Goal: Task Accomplishment & Management: Manage account settings

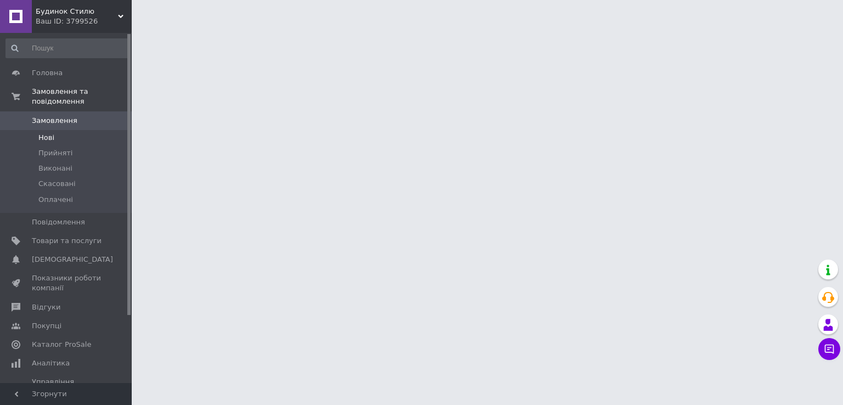
click at [90, 133] on li "Нові" at bounding box center [67, 137] width 135 height 15
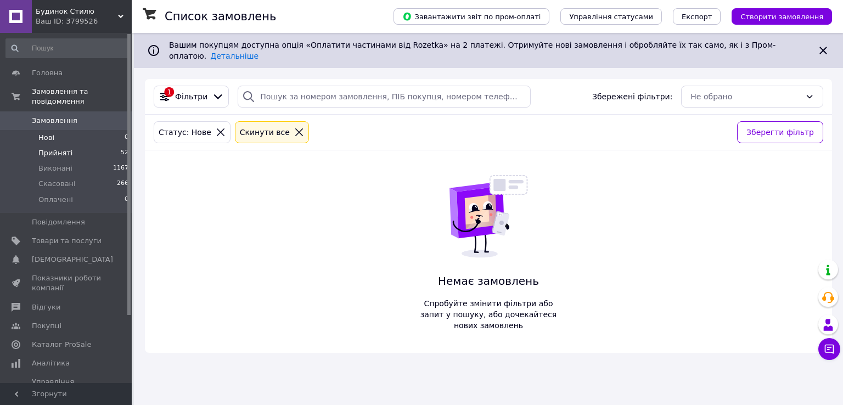
click at [108, 146] on li "Прийняті 52" at bounding box center [67, 153] width 135 height 15
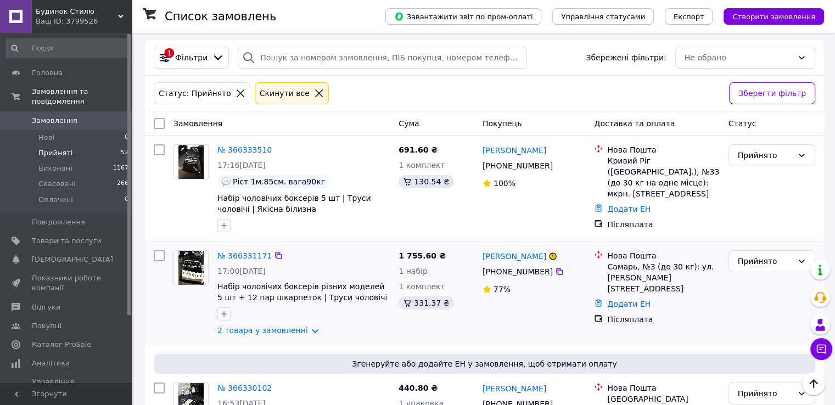
scroll to position [37, 0]
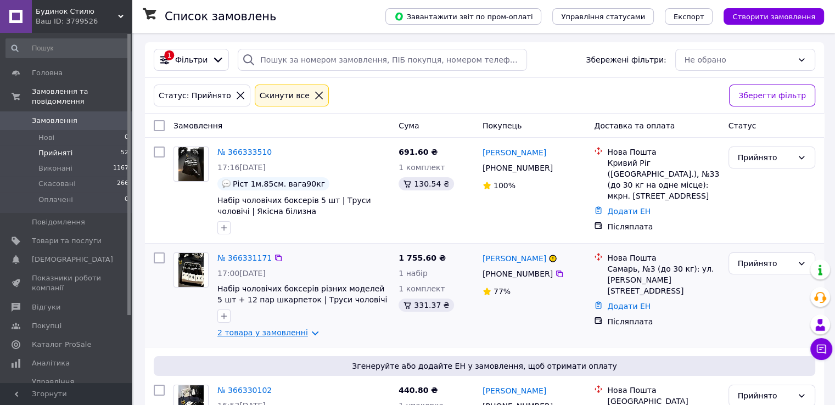
click at [271, 328] on link "2 товара у замовленні" at bounding box center [262, 332] width 91 height 9
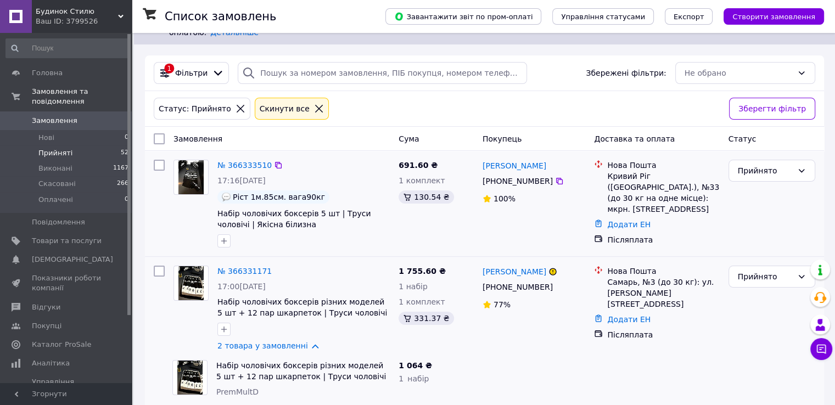
scroll to position [24, 0]
click at [226, 160] on link "№ 366333510" at bounding box center [244, 164] width 54 height 9
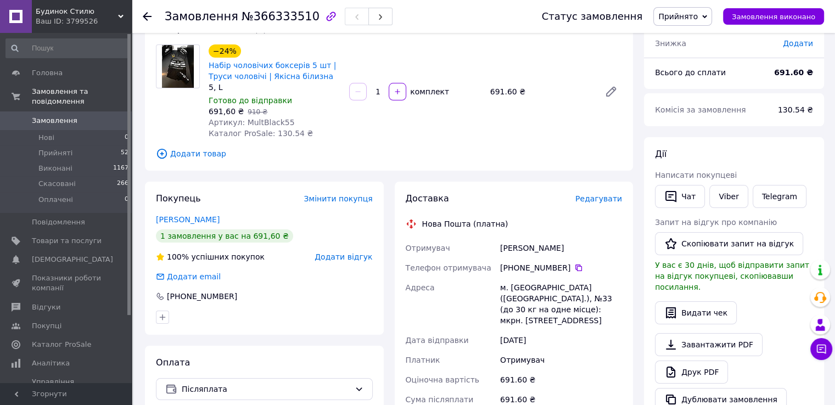
scroll to position [111, 0]
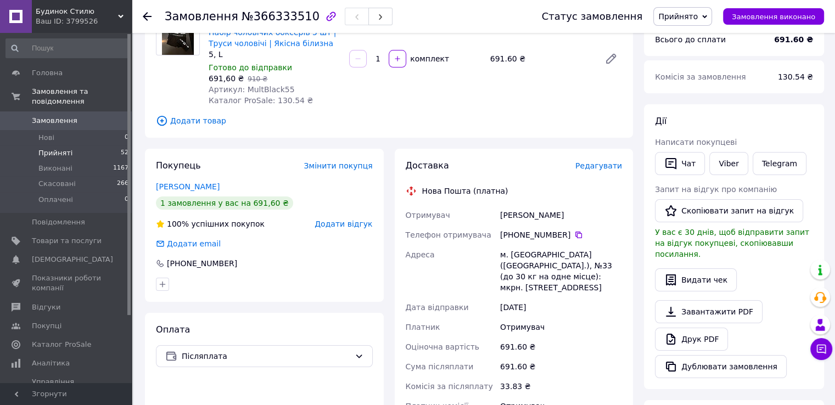
click at [110, 146] on li "Прийняті 52" at bounding box center [67, 153] width 135 height 15
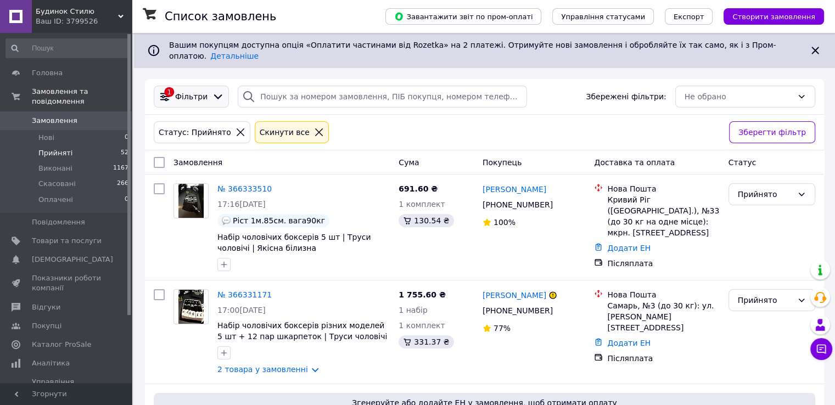
click at [194, 92] on span "Фільтри" at bounding box center [191, 96] width 32 height 11
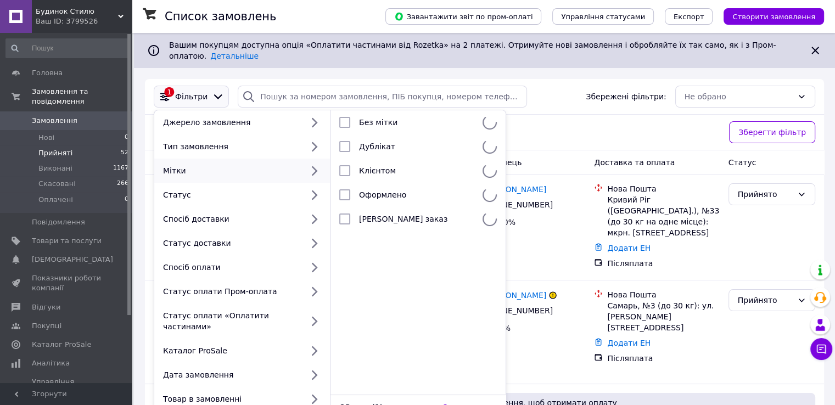
click at [198, 159] on div "Мітки" at bounding box center [242, 171] width 176 height 24
click at [395, 124] on li "Без мітки 36" at bounding box center [418, 122] width 175 height 24
checkbox input "true"
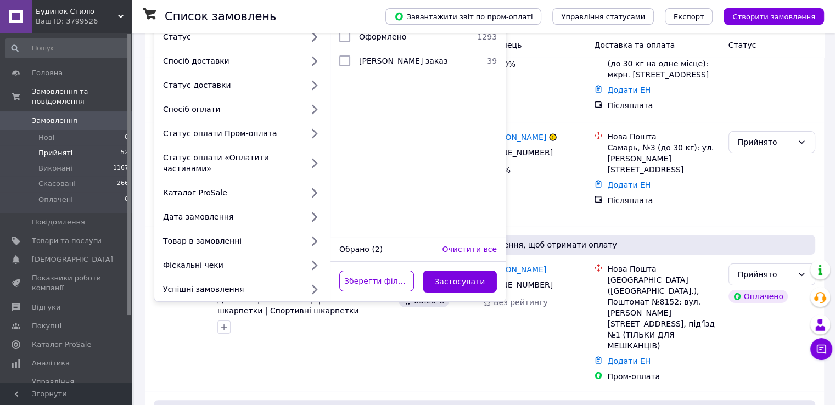
scroll to position [166, 0]
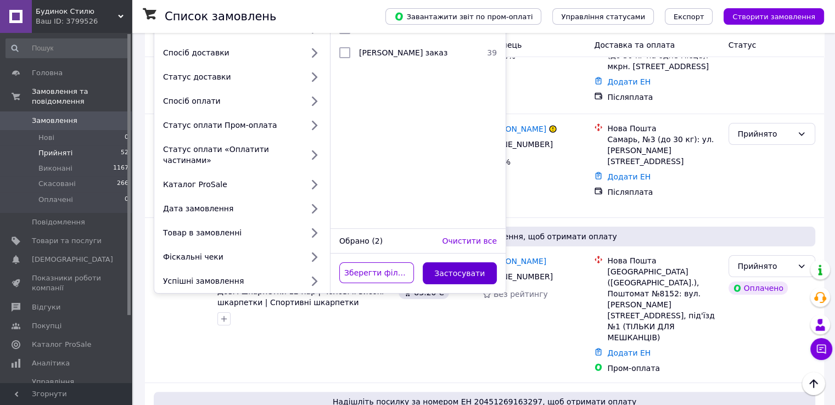
click at [467, 262] on button "Застосувати" at bounding box center [460, 273] width 75 height 22
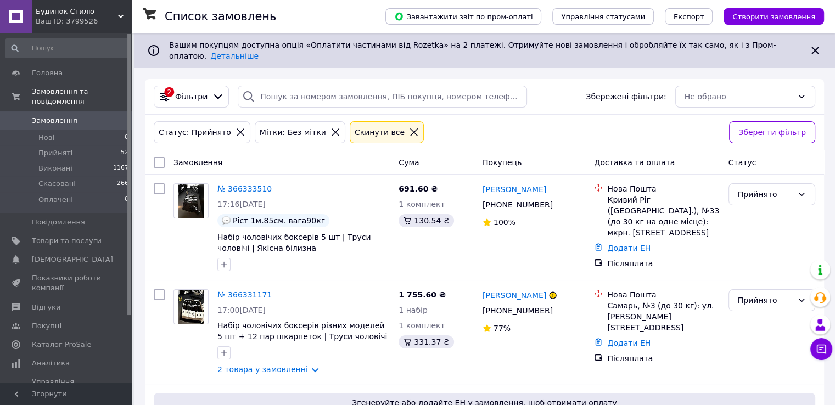
scroll to position [115, 0]
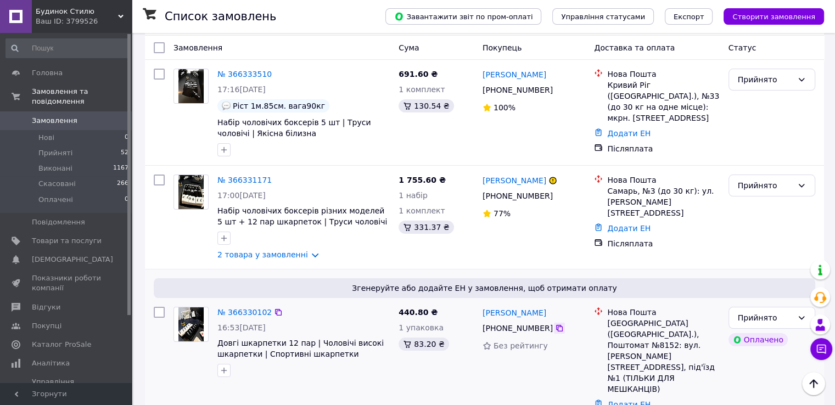
click at [556, 325] on icon at bounding box center [559, 328] width 7 height 7
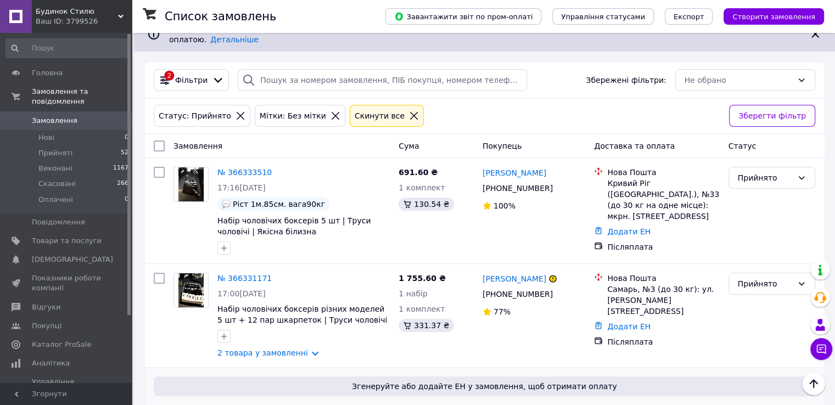
scroll to position [0, 0]
